Goal: Task Accomplishment & Management: Manage account settings

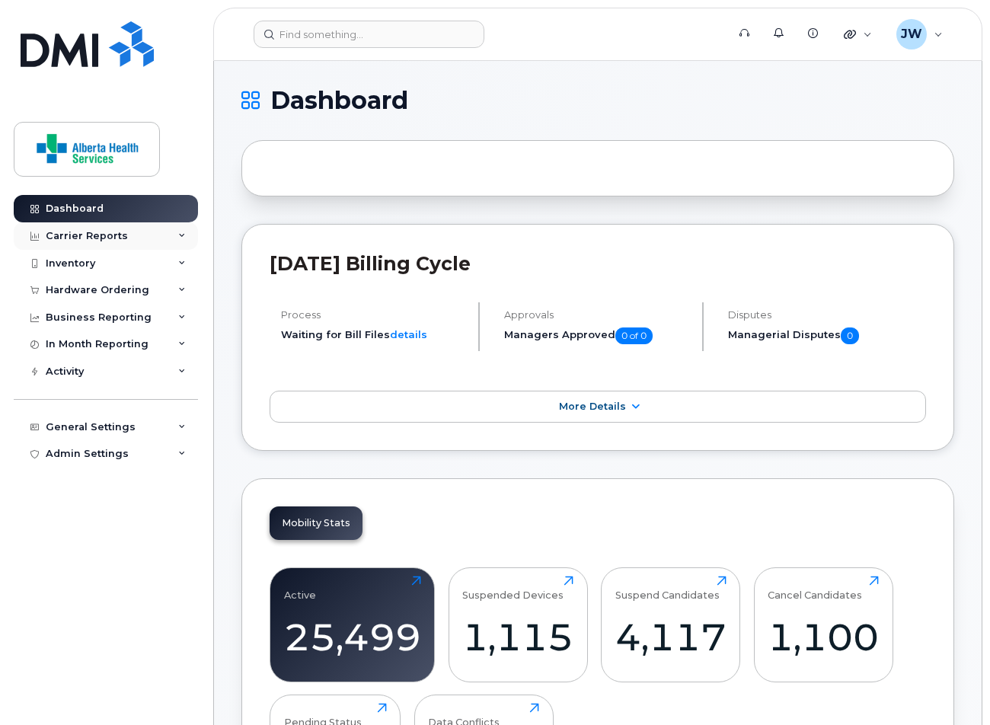
click at [123, 236] on div "Carrier Reports" at bounding box center [106, 235] width 184 height 27
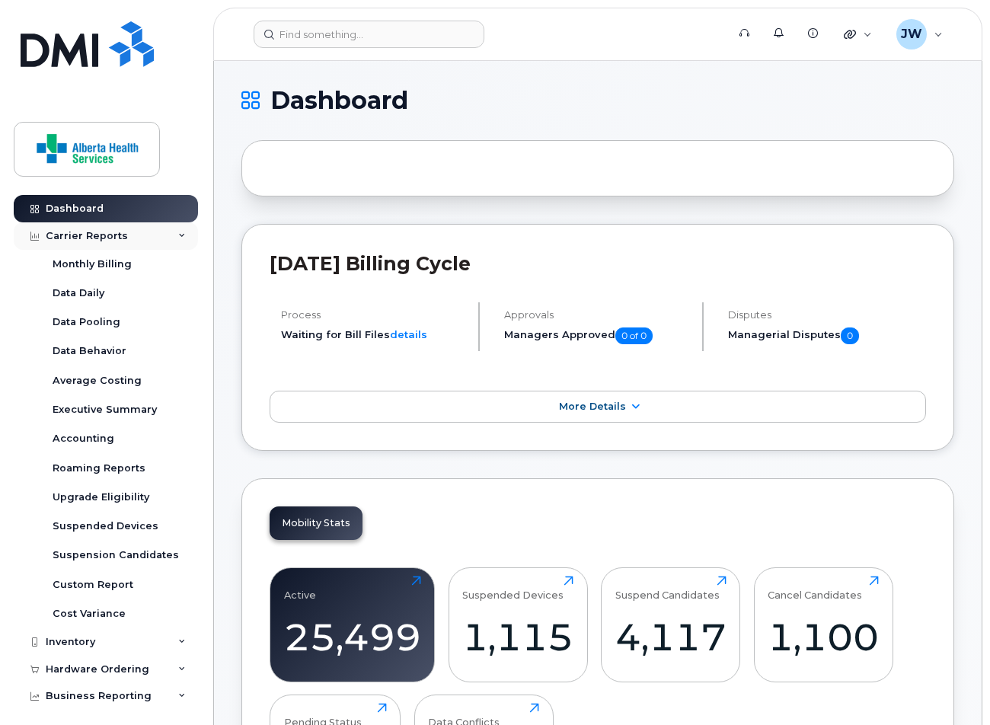
click at [123, 232] on div "Carrier Reports" at bounding box center [106, 235] width 184 height 27
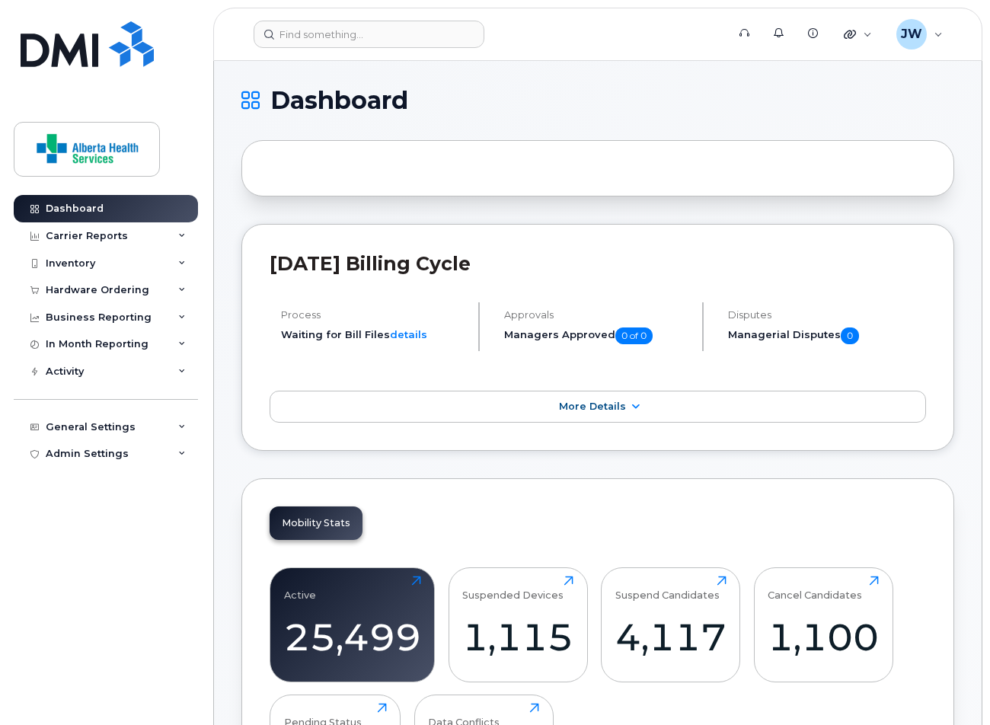
click at [414, 171] on div at bounding box center [597, 168] width 713 height 56
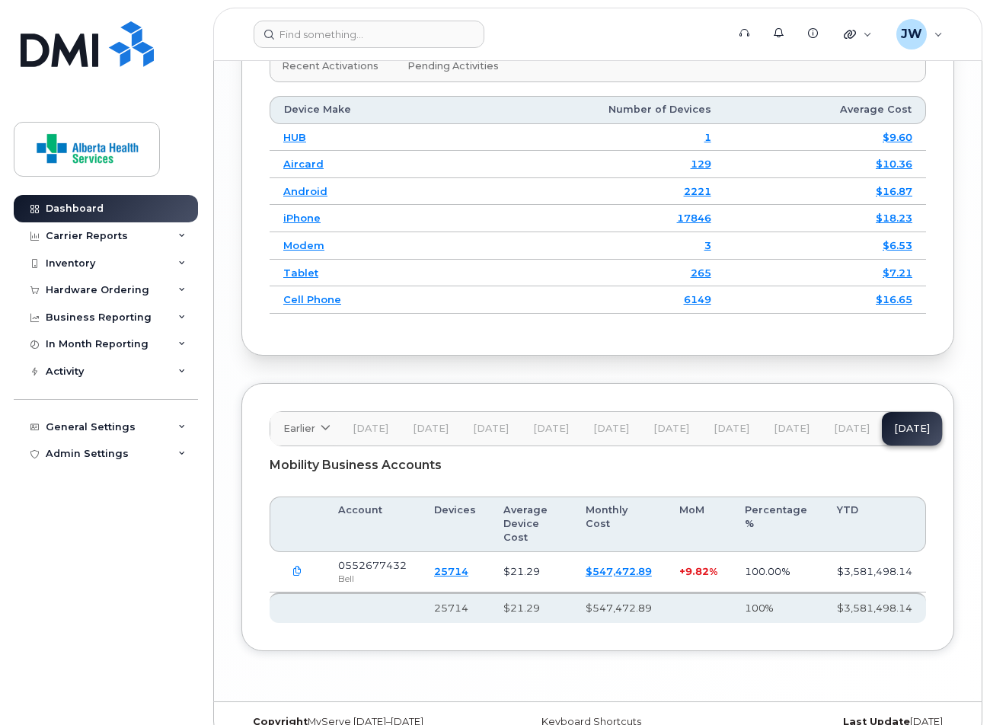
scroll to position [2381, 0]
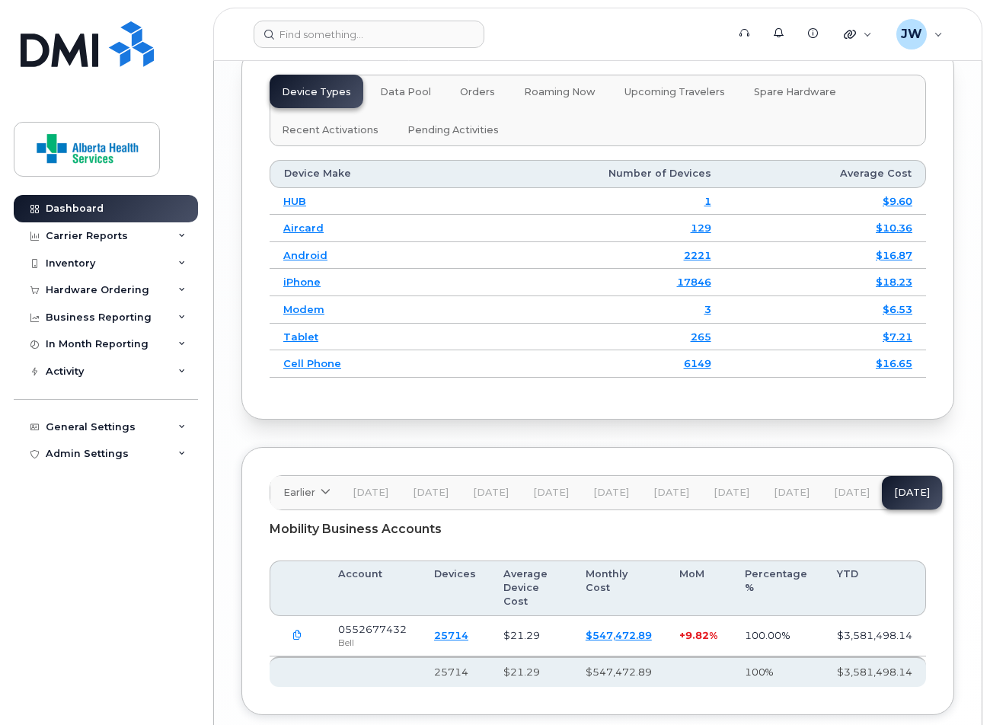
click at [697, 357] on link "6149" at bounding box center [697, 363] width 27 height 12
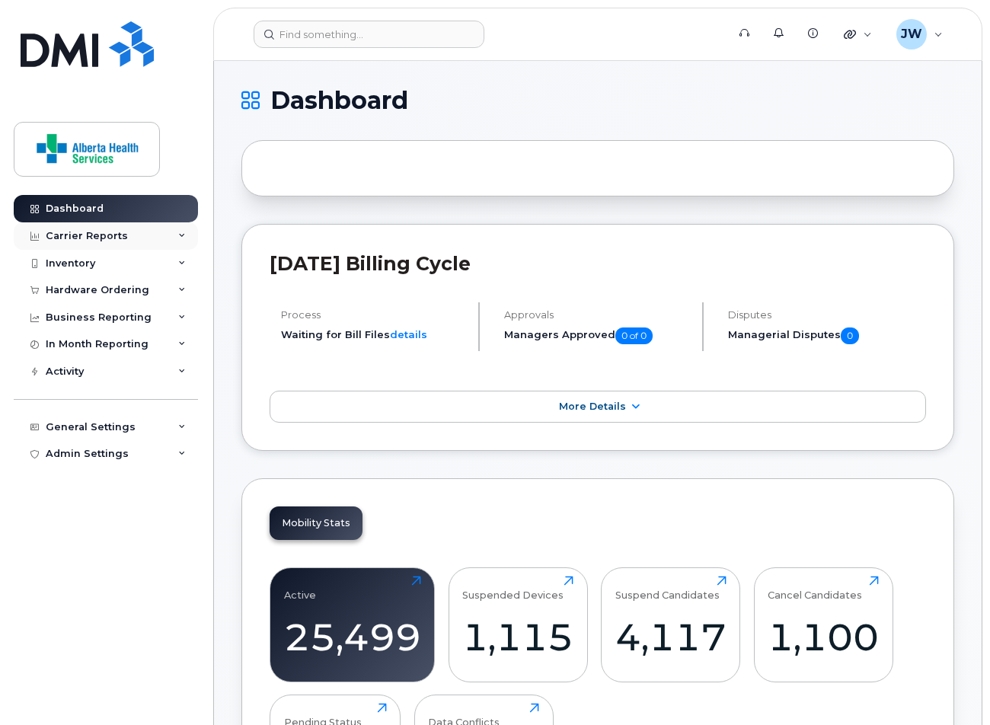
click at [88, 235] on div "Carrier Reports" at bounding box center [87, 236] width 82 height 12
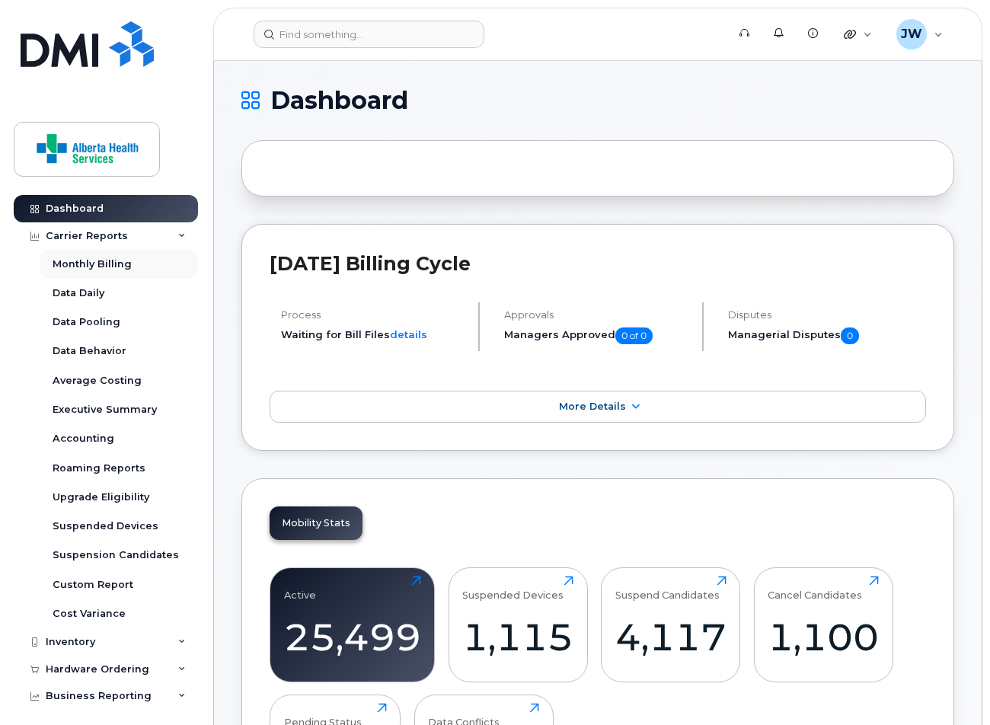
click at [91, 261] on div "Monthly Billing" at bounding box center [92, 264] width 79 height 14
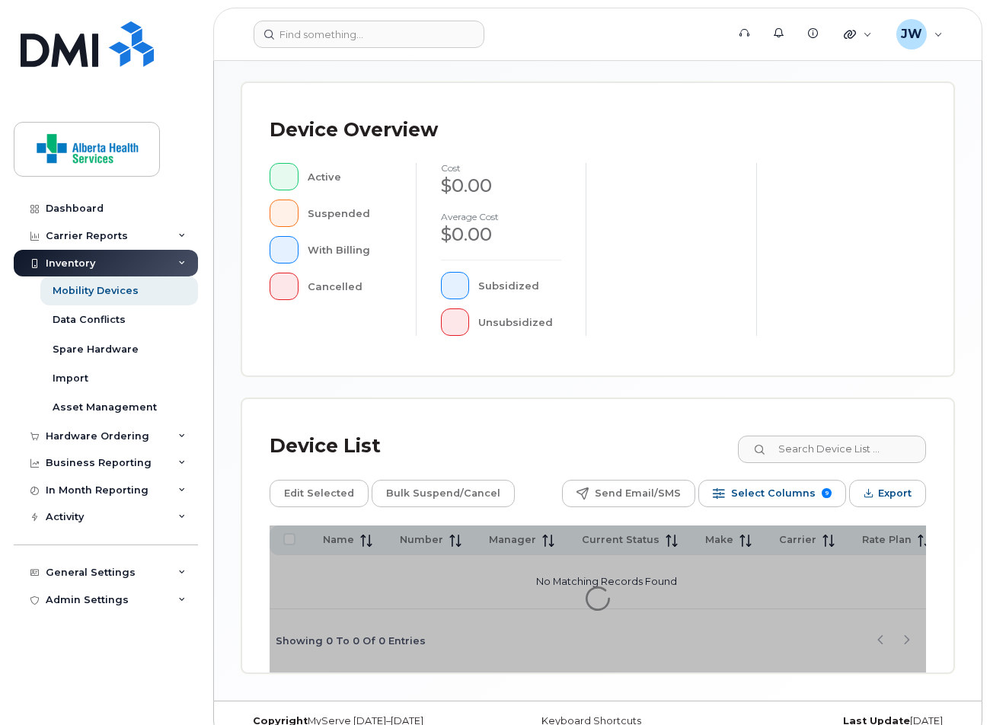
scroll to position [441, 0]
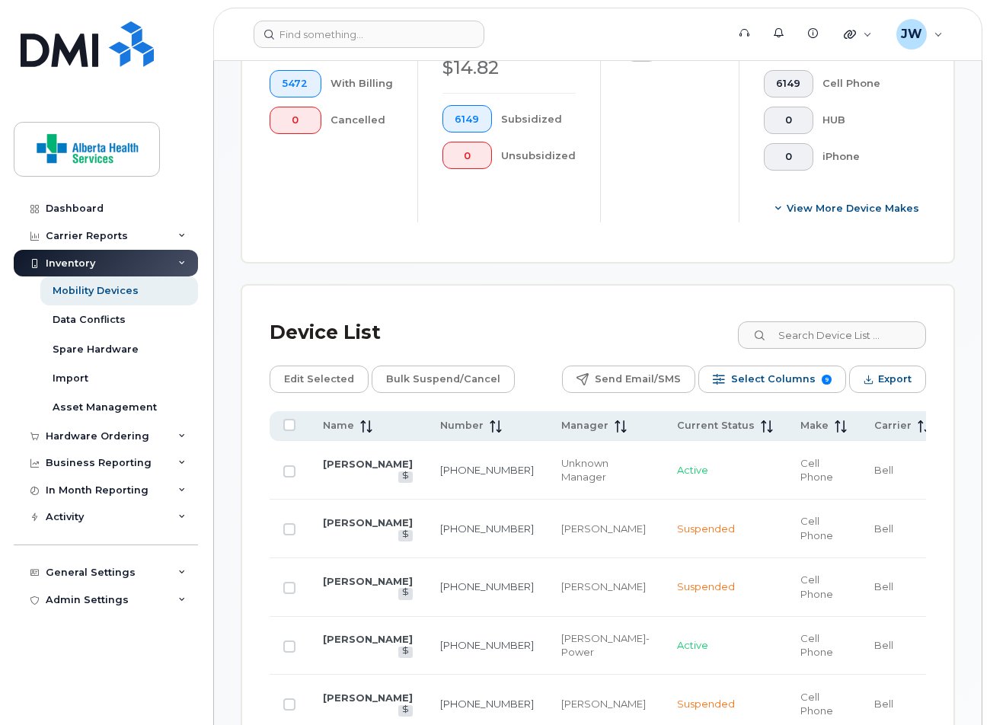
scroll to position [731, 0]
